Goal: Answer question/provide support: Share knowledge or assist other users

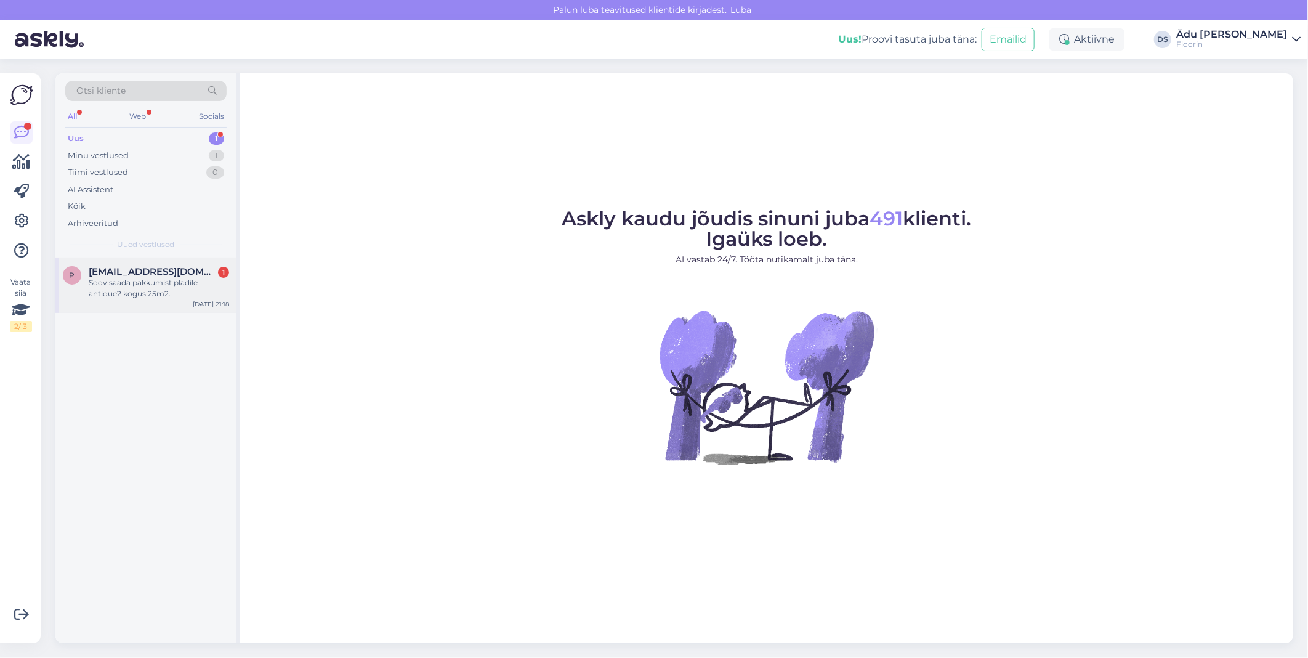
click at [155, 294] on div "Soov saada pakkumist pladile antique2 kogus 25m2." at bounding box center [159, 288] width 140 height 22
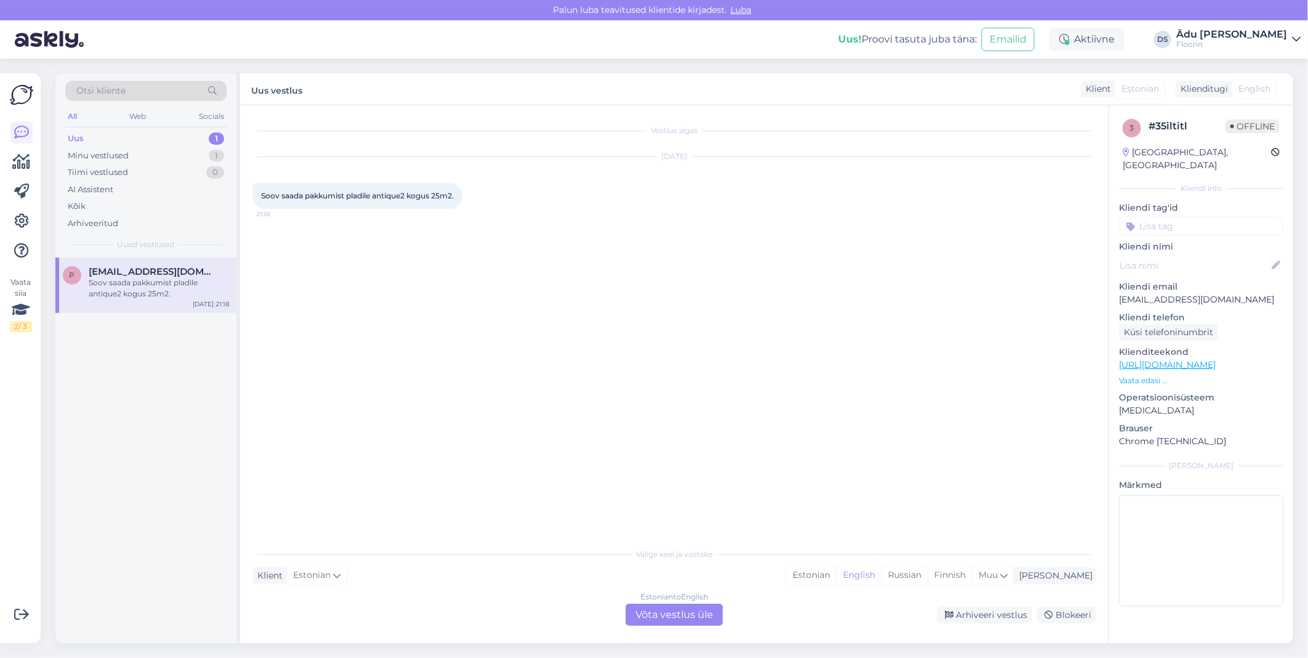
click at [1216, 359] on link "https://floorin.ee/et/koik-tooted/1154?view=product" at bounding box center [1167, 364] width 97 height 11
click at [671, 615] on div "Estonian to English Võta vestlus üle" at bounding box center [674, 615] width 97 height 22
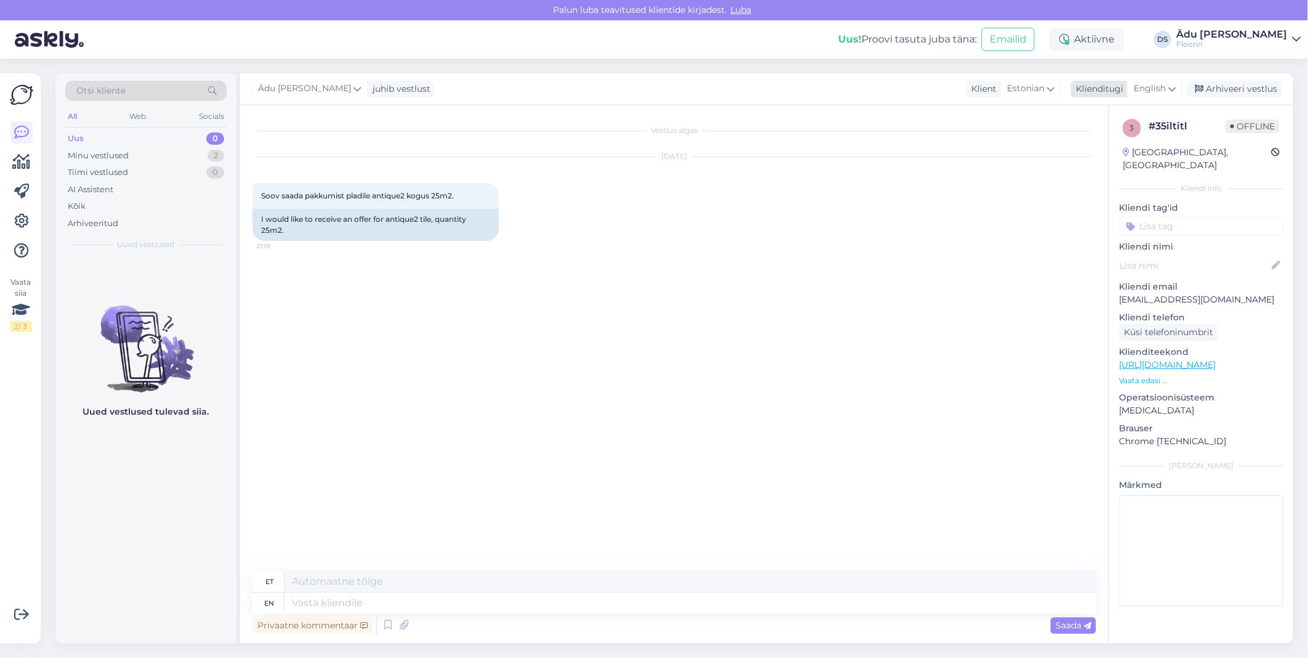
click at [1161, 87] on span "English" at bounding box center [1150, 89] width 32 height 14
type input "est"
click at [1141, 140] on link "Estonian" at bounding box center [1126, 144] width 135 height 20
click at [503, 599] on textarea at bounding box center [675, 601] width 844 height 26
type textarea "Tere, antud plaadi hinnaks on 105,65 €/m2 + km."
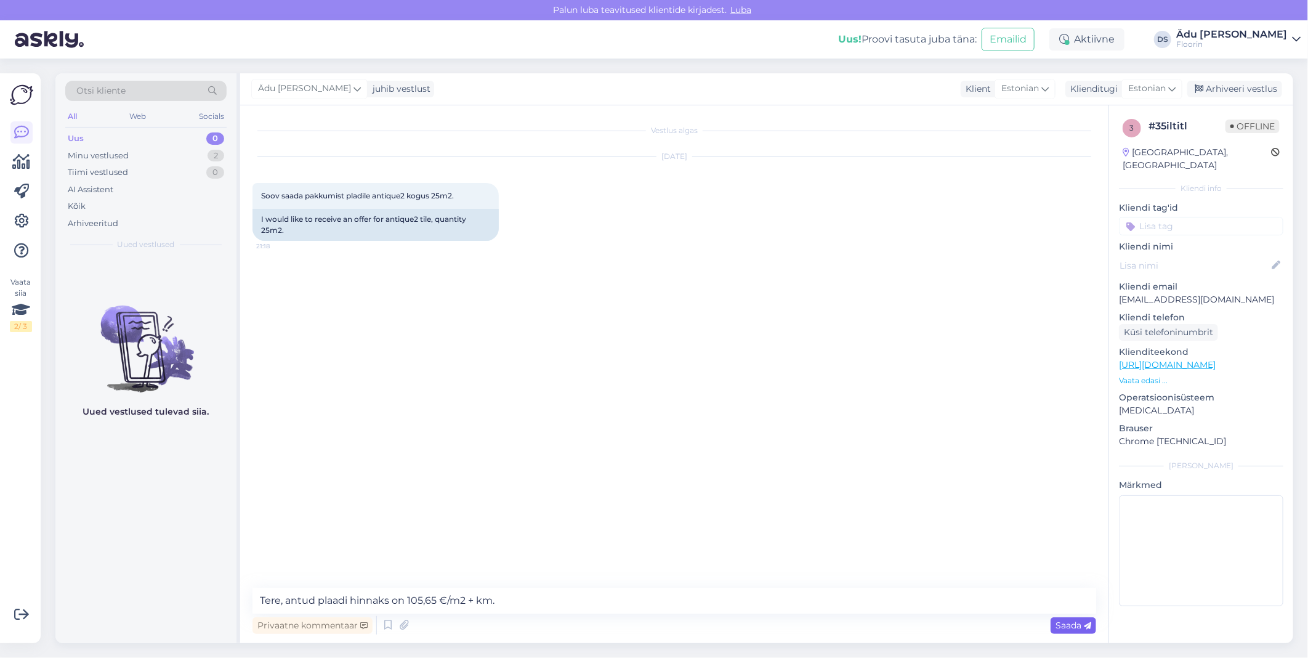
click at [1061, 625] on span "Saada" at bounding box center [1074, 625] width 36 height 11
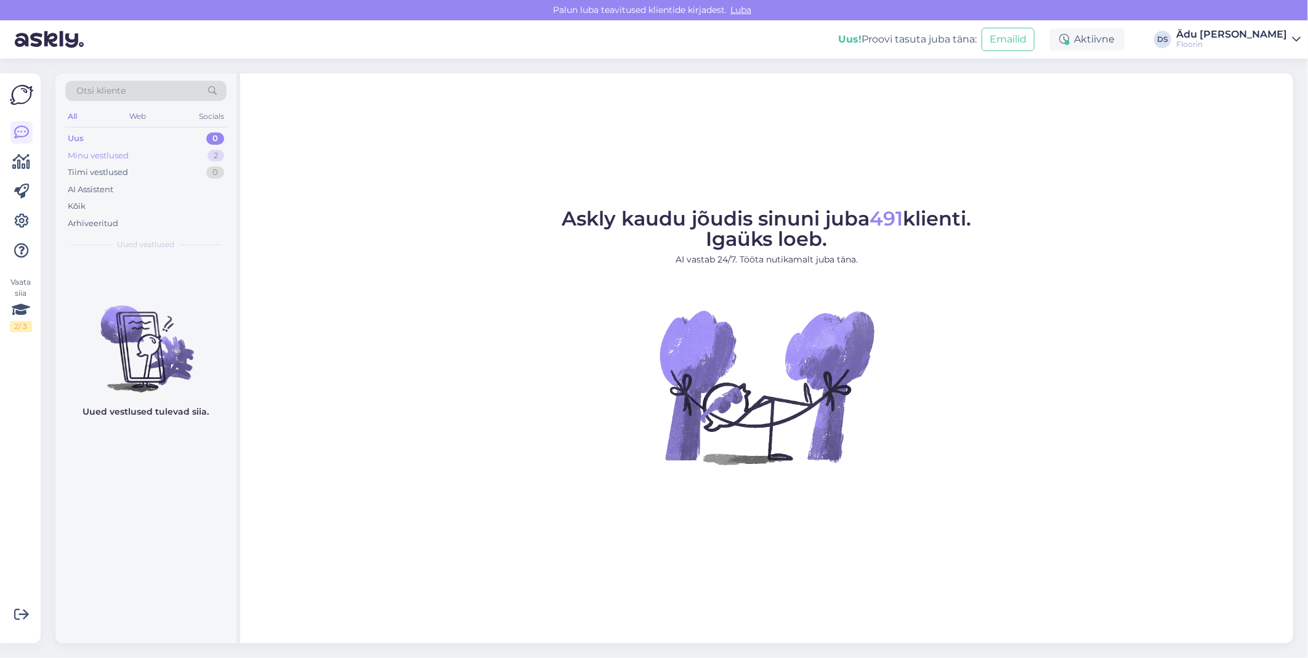
click at [166, 150] on div "Minu vestlused 2" at bounding box center [145, 155] width 161 height 17
